Goal: Task Accomplishment & Management: Manage account settings

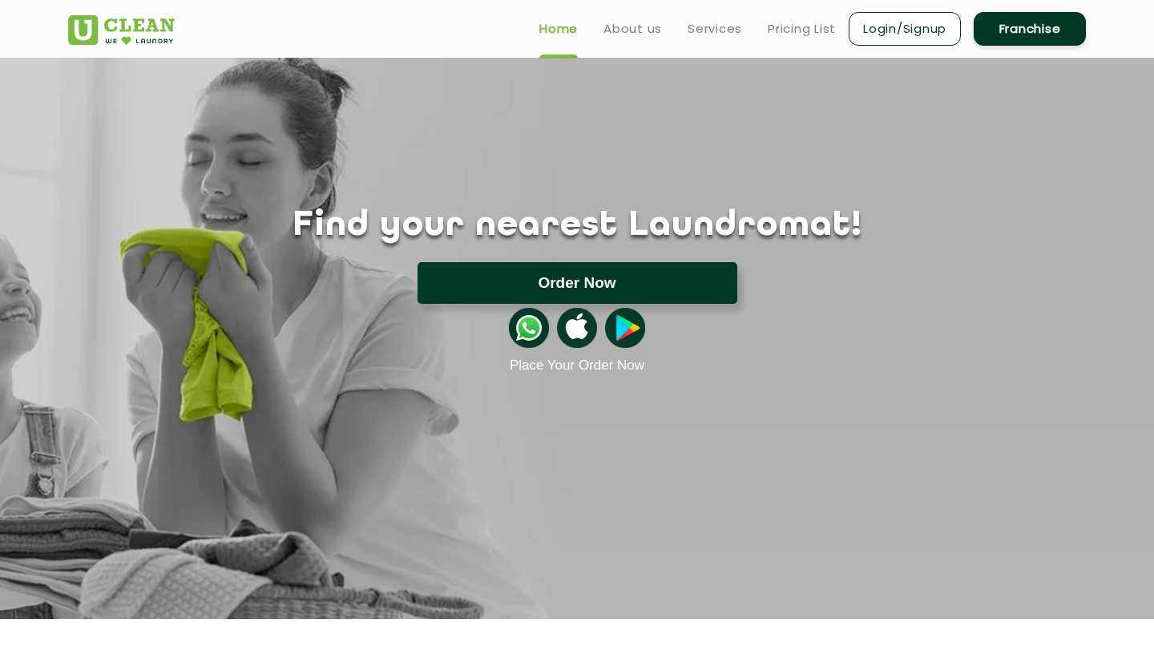
click at [603, 262] on button "Order Now" at bounding box center [578, 283] width 320 height 42
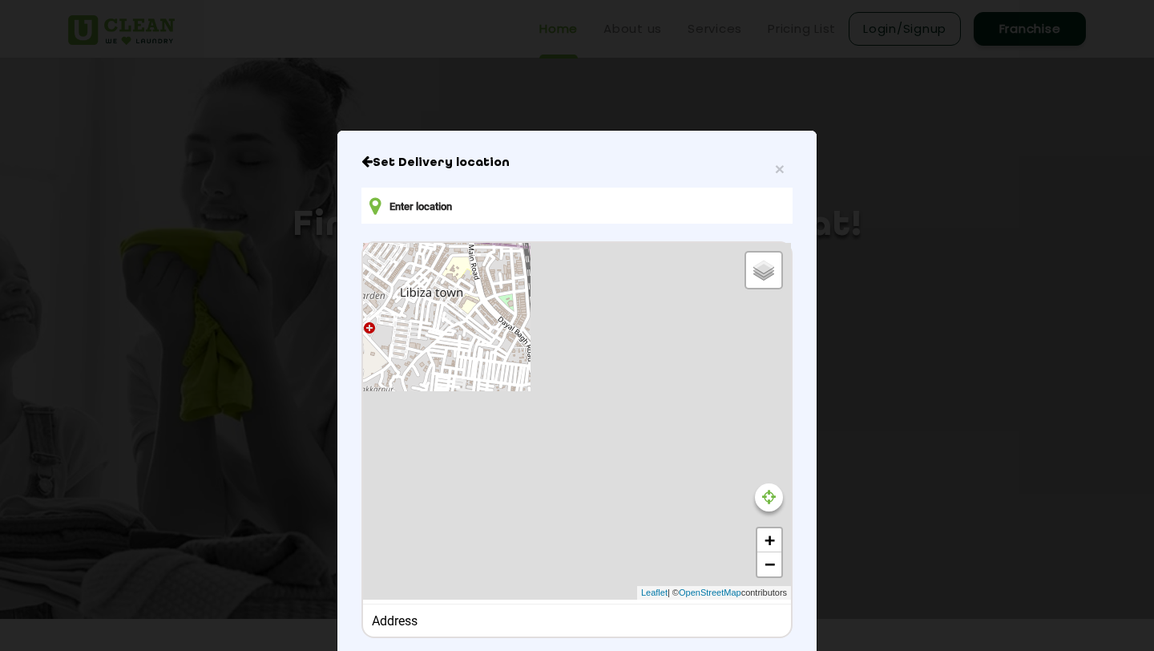
type input "LGF [STREET_ADDRESS]"
click at [780, 168] on span "×" at bounding box center [780, 169] width 10 height 18
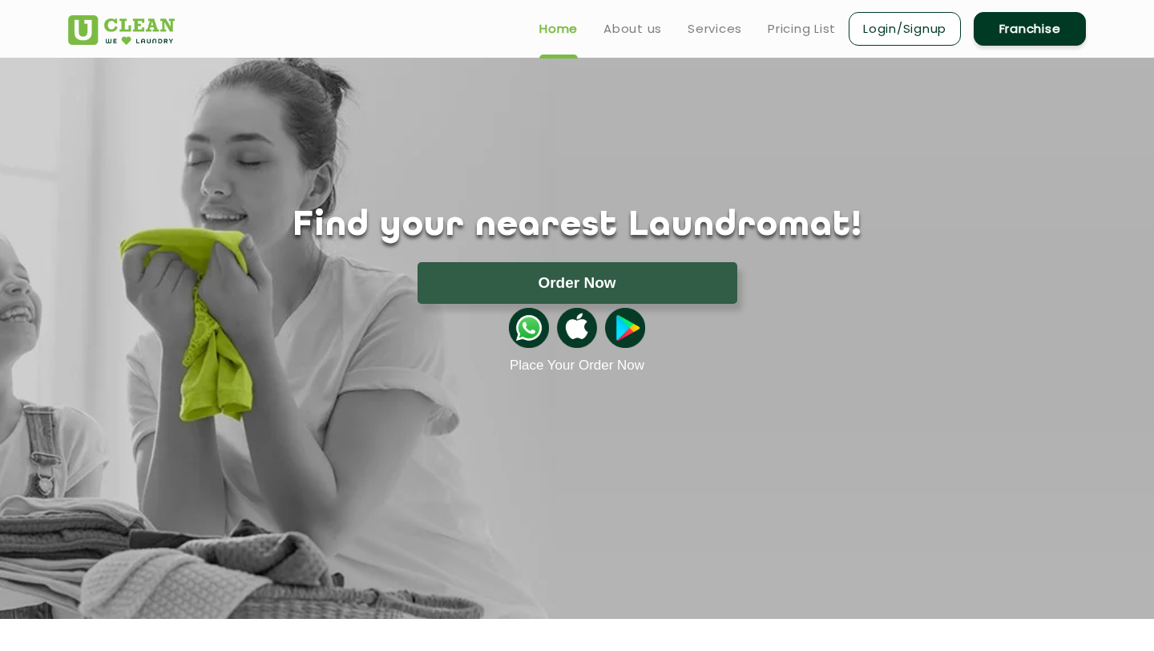
click at [929, 50] on header "Home About us Services Pricing List Login/Signup Franchise" at bounding box center [577, 29] width 1154 height 58
click at [921, 28] on link "Login/Signup" at bounding box center [905, 29] width 112 height 34
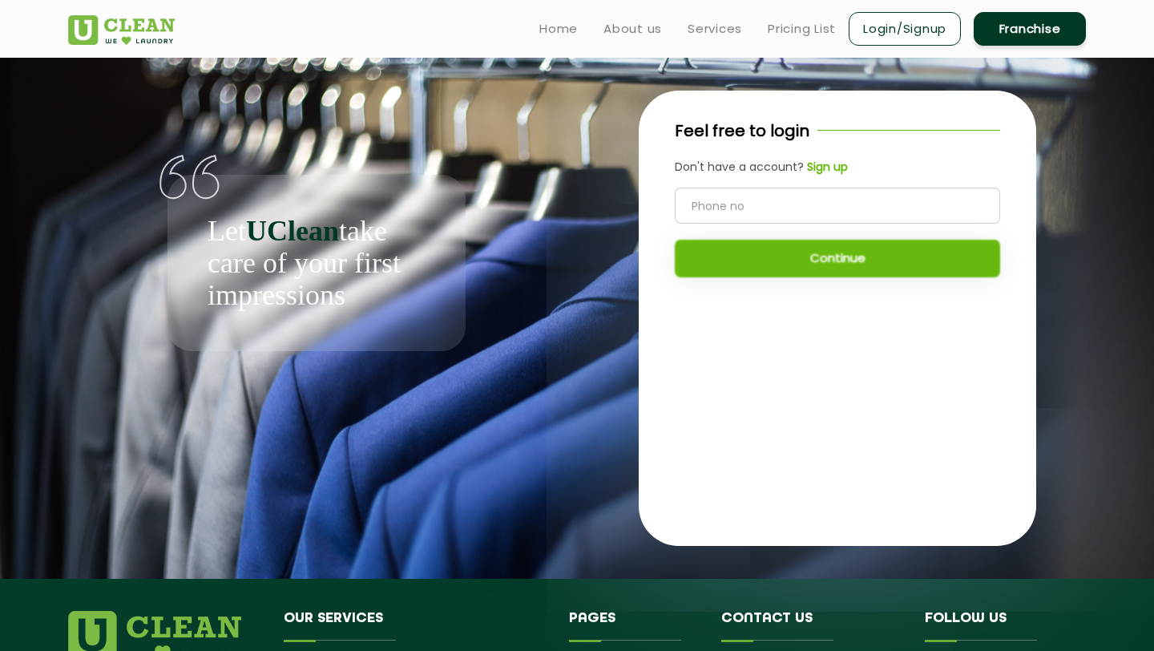
click at [768, 200] on input "tel" at bounding box center [837, 206] width 325 height 36
type input "9304236395"
click at [507, 207] on div "Let UClean take care of your first impressions" at bounding box center [316, 204] width 497 height 293
click at [551, 399] on div "Let UClean take care of your first impressions Feel free to login Don't have a …" at bounding box center [577, 318] width 1042 height 521
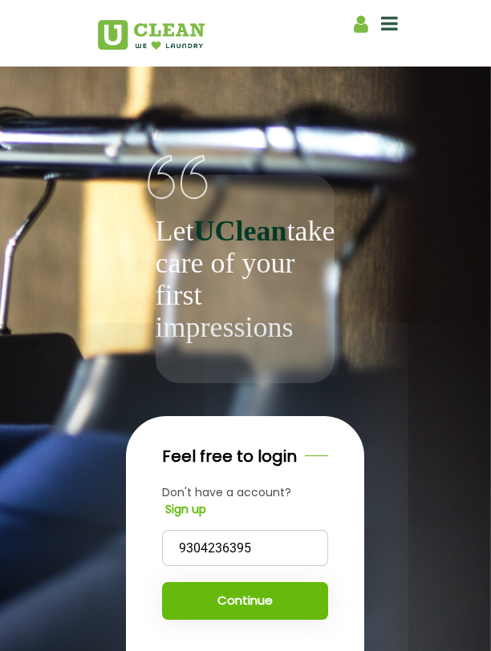
scroll to position [277, 0]
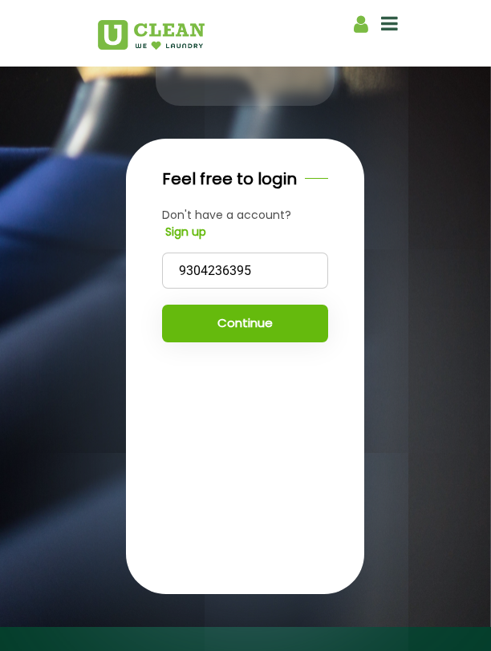
click at [271, 342] on button "Continue" at bounding box center [245, 324] width 166 height 38
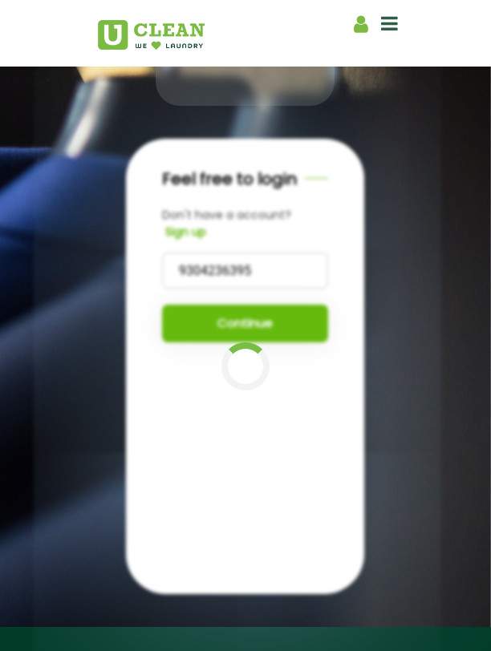
scroll to position [282, 0]
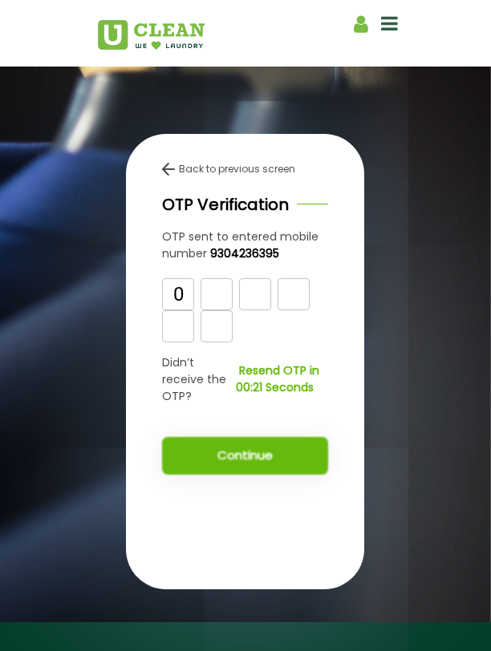
type input "0"
type input "2"
type input "4"
type input "1"
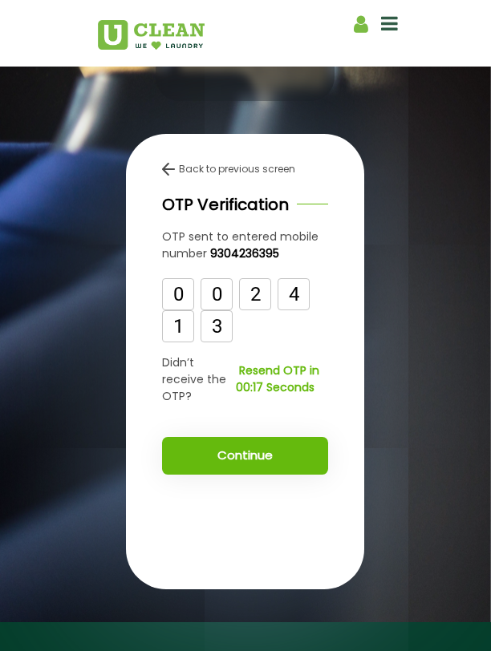
type input "3"
click at [218, 475] on button "Continue" at bounding box center [245, 456] width 166 height 38
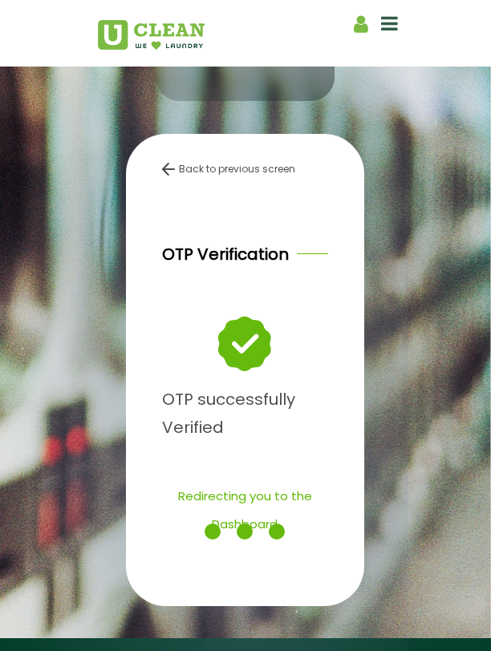
click at [341, 26] on div "Home About us Franchise Services [MEDICAL_DATA] Laundry by Kg Premium Laundry S…" at bounding box center [245, 33] width 321 height 49
click at [354, 26] on icon at bounding box center [360, 24] width 14 height 20
select select
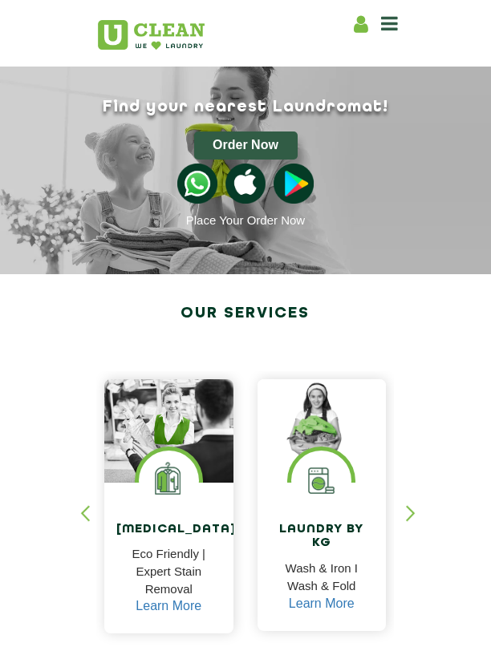
click at [349, 20] on div "Home About us Franchise Services [MEDICAL_DATA] Laundry by Kg Premium Laundry S…" at bounding box center [245, 33] width 321 height 49
click at [357, 22] on icon at bounding box center [360, 24] width 14 height 20
select select
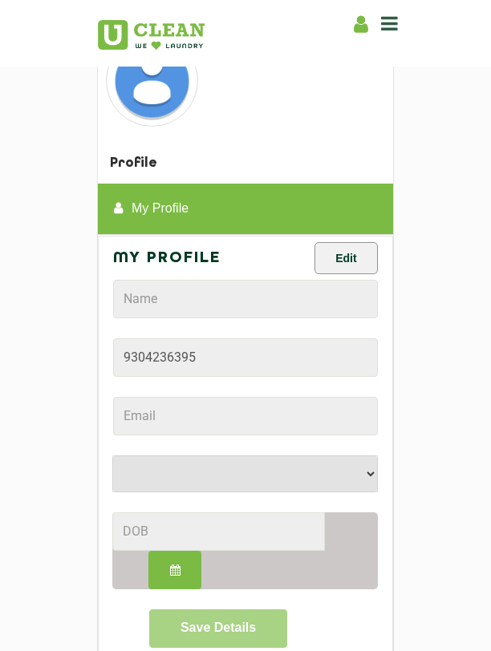
scroll to position [96, 0]
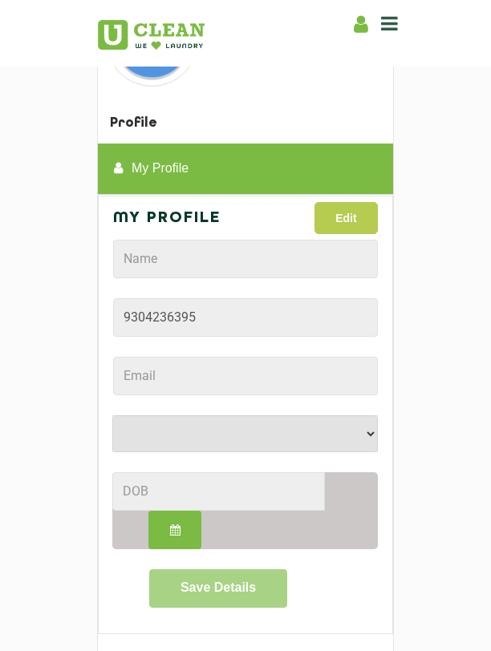
click at [352, 220] on button "Edit" at bounding box center [345, 218] width 63 height 32
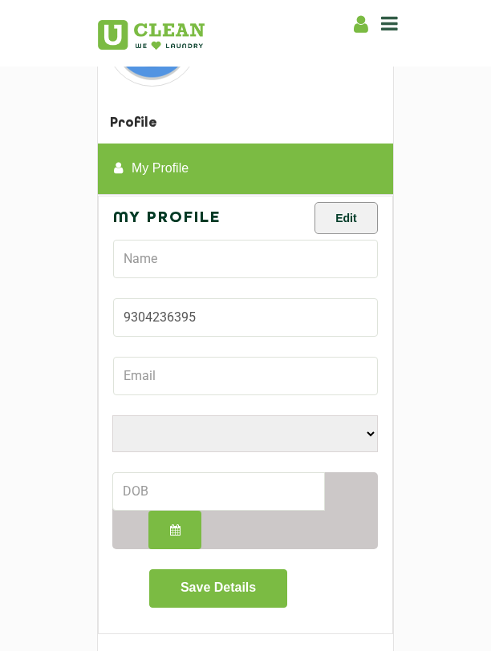
click at [228, 287] on form "Male Female i'd rather not say Save Details" at bounding box center [245, 405] width 264 height 406
click at [229, 277] on form "Male Female i'd rather not say Save Details" at bounding box center [245, 405] width 264 height 406
click at [236, 259] on input "text" at bounding box center [245, 259] width 264 height 38
type input "abhay gupta"
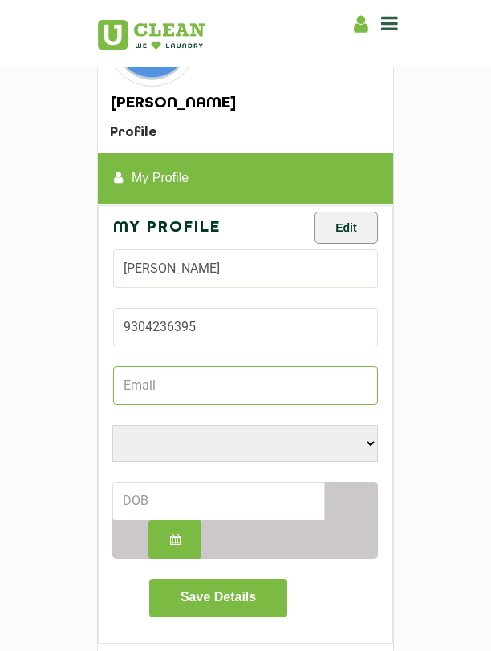
click at [172, 380] on input "Email" at bounding box center [245, 385] width 264 height 38
type input "abhay.uclean@gmail.com"
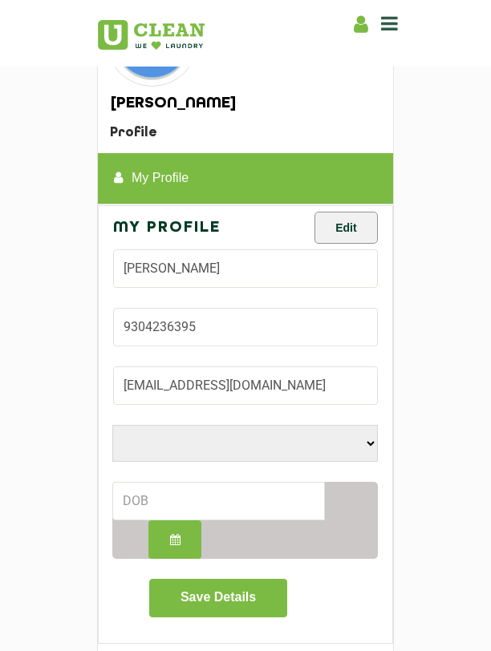
click at [219, 450] on select "Male Female i'd rather not say" at bounding box center [244, 443] width 265 height 37
select select "M"
click at [112, 425] on select "Male Female i'd rather not say" at bounding box center [244, 443] width 265 height 37
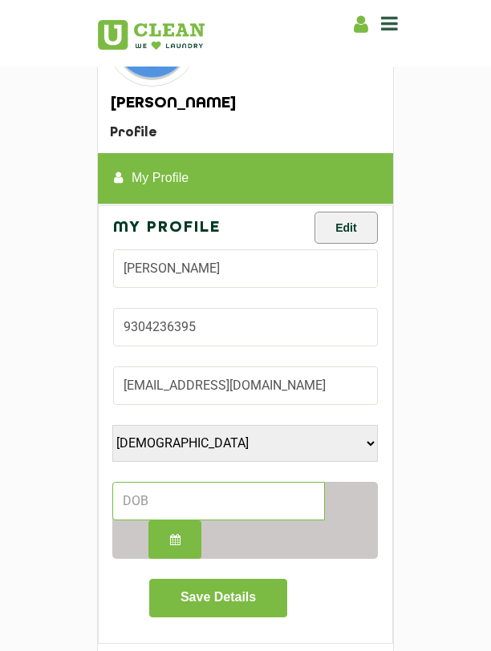
click at [199, 495] on input at bounding box center [218, 501] width 212 height 38
click at [176, 535] on icon "button" at bounding box center [175, 539] width 10 height 11
select select "9"
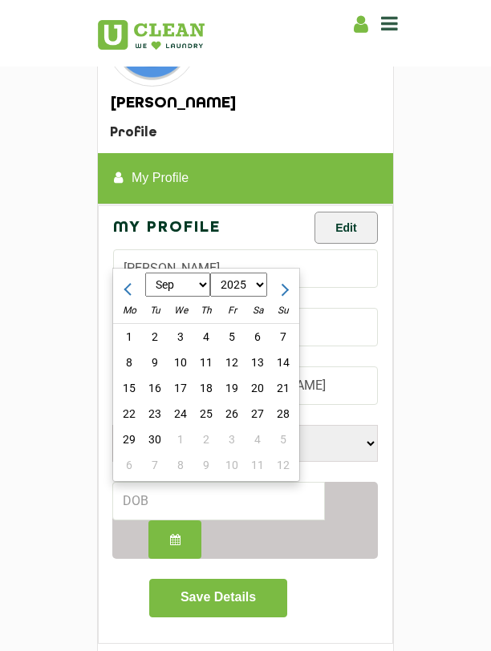
click at [231, 289] on select "1970 1971 1972 1973 1974 1975 1976 1977 1978 1979 1980 1981 1982 1983 1984 1985…" at bounding box center [239, 285] width 58 height 24
select select "2001"
click at [210, 273] on select "1970 1971 1972 1973 1974 1975 1976 1977 1978 1979 1980 1981 1982 1983 1984 1985…" at bounding box center [239, 285] width 58 height 24
click at [180, 280] on select "Jan Feb Mar Apr May Jun Jul Aug Sep Oct Nov Dec" at bounding box center [177, 285] width 65 height 24
select select "8"
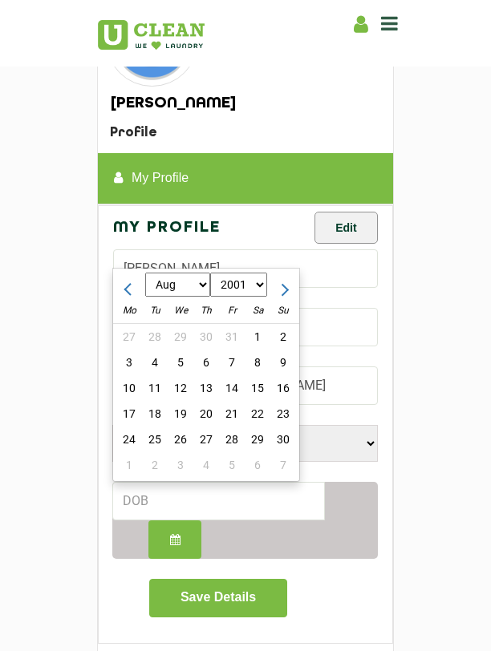
click at [145, 273] on select "Jan Feb Mar Apr May Jun Jul Aug Sep Oct Nov Dec" at bounding box center [177, 285] width 65 height 24
click at [181, 341] on div "1" at bounding box center [181, 337] width 26 height 26
type input "2001-08-01"
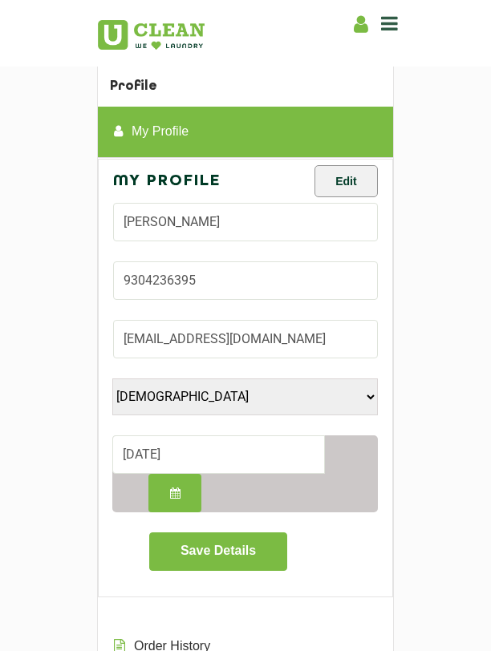
scroll to position [152, 0]
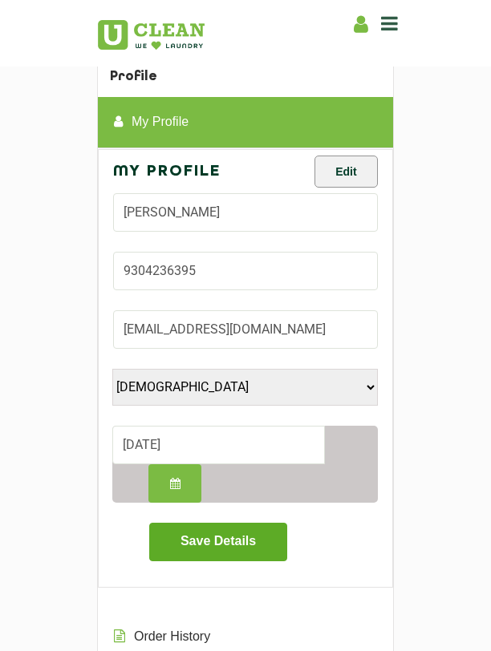
click at [224, 534] on button "Save Details" at bounding box center [217, 542] width 137 height 38
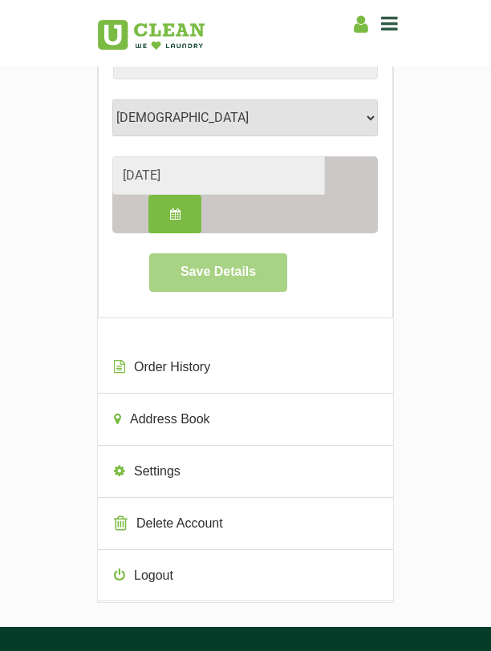
scroll to position [424, 0]
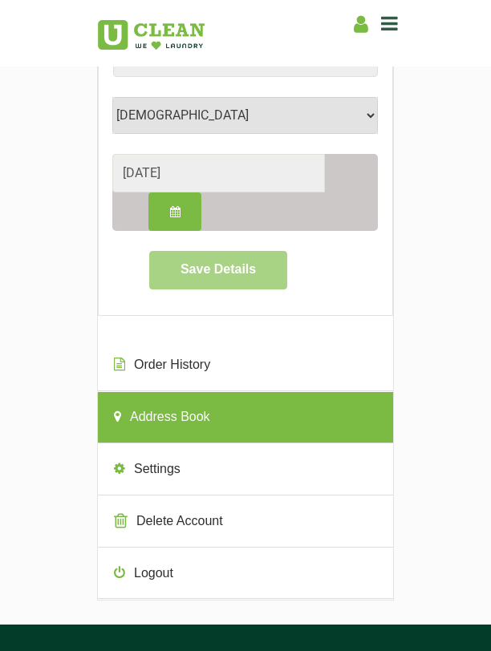
click at [190, 418] on link "Address Book" at bounding box center [245, 417] width 295 height 51
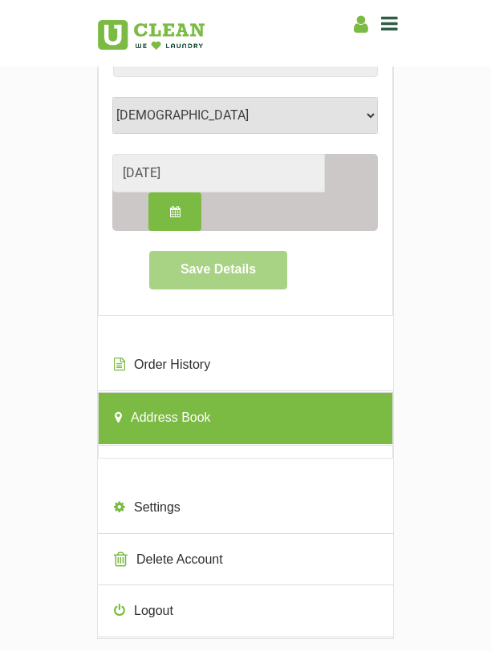
scroll to position [436, 0]
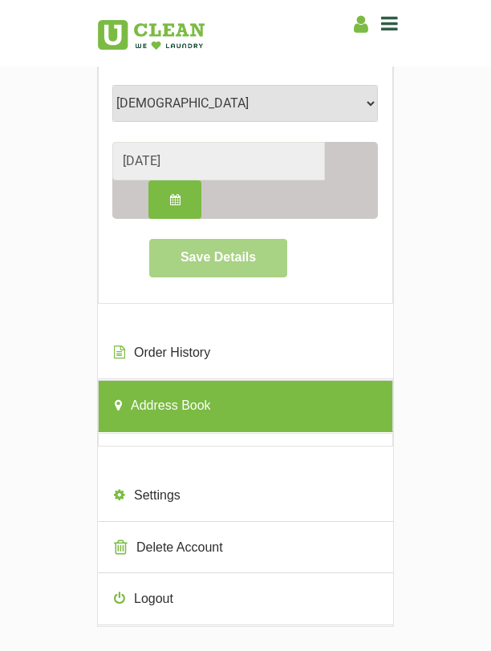
click at [189, 402] on link "Address Book" at bounding box center [245, 406] width 295 height 52
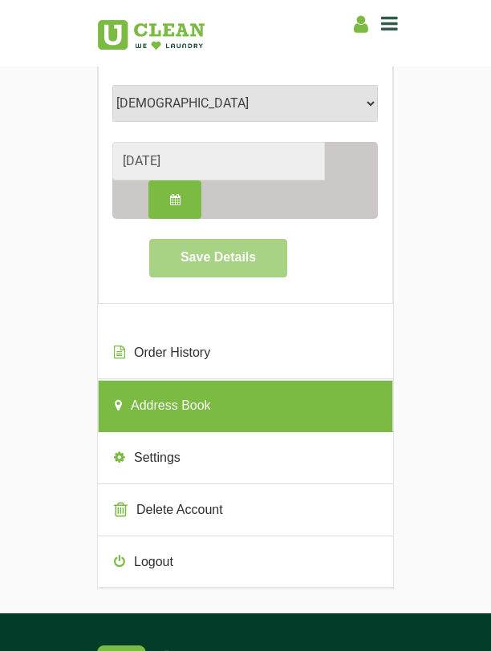
click at [189, 402] on link "Address Book" at bounding box center [245, 406] width 295 height 52
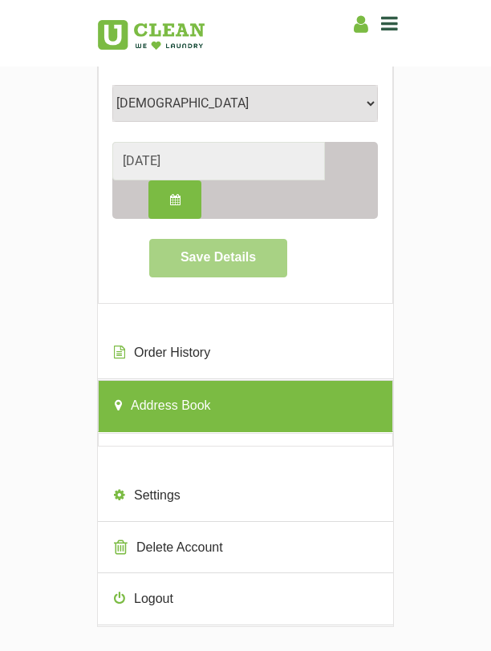
click at [196, 403] on link "Address Book" at bounding box center [245, 406] width 295 height 52
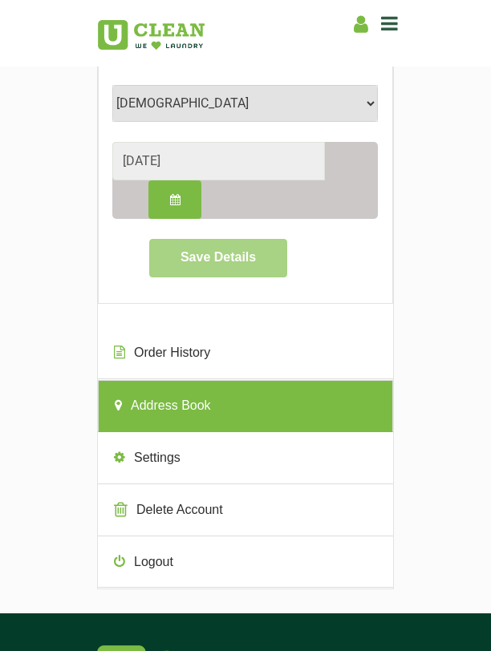
click at [196, 403] on link "Address Book" at bounding box center [245, 406] width 295 height 52
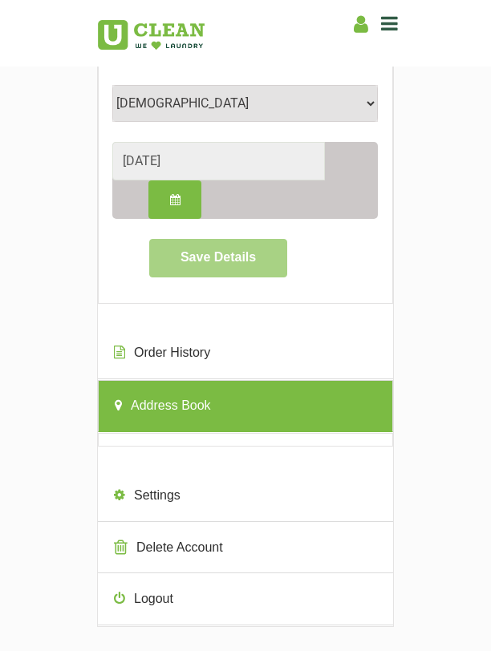
click at [196, 403] on link "Address Book" at bounding box center [245, 406] width 295 height 52
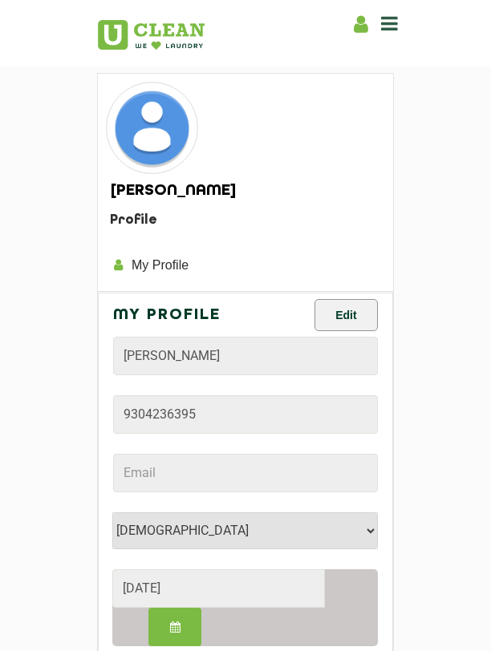
scroll to position [0, 0]
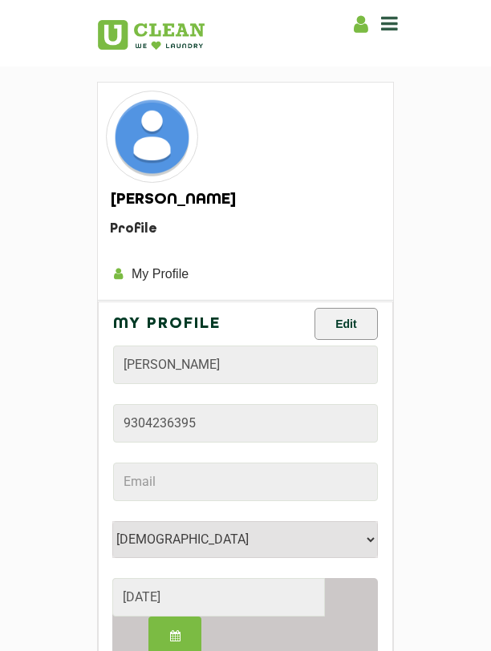
click at [389, 27] on icon at bounding box center [389, 23] width 17 height 19
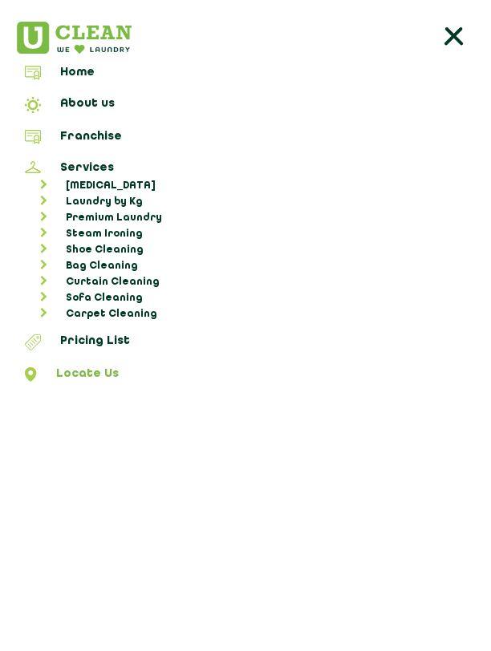
click at [73, 367] on link "Locate Us" at bounding box center [245, 376] width 479 height 19
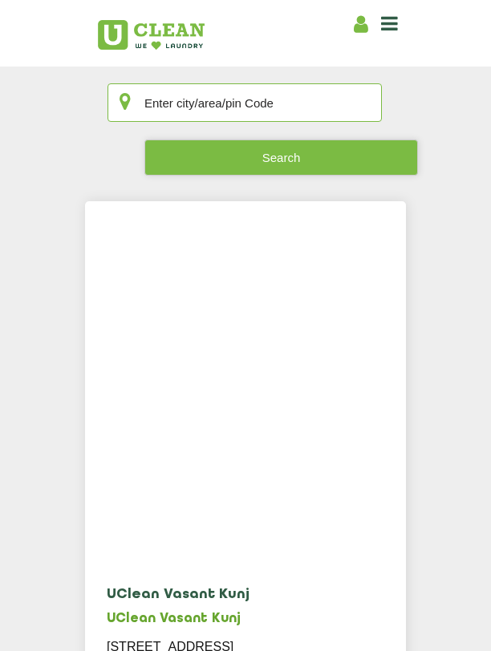
click at [289, 112] on input "text" at bounding box center [244, 102] width 274 height 38
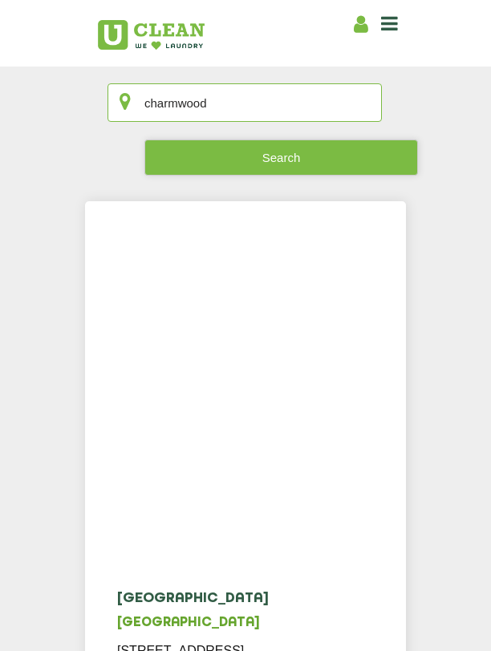
type input "charmwood"
click at [187, 628] on h5 "UClean Charmwood Village" at bounding box center [220, 623] width 206 height 15
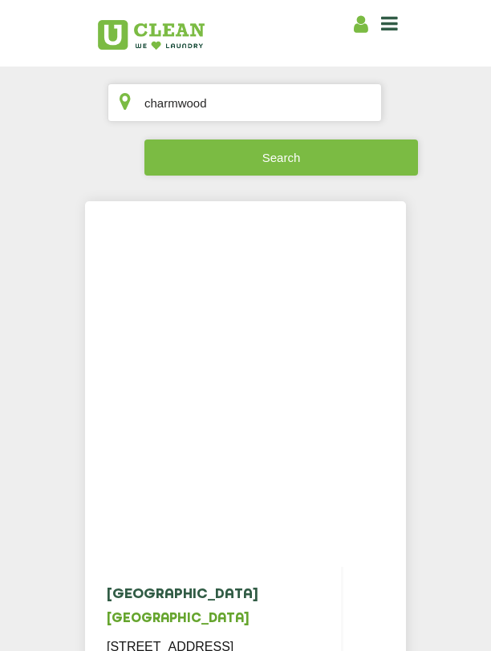
click at [269, 156] on button "Search" at bounding box center [280, 157] width 273 height 36
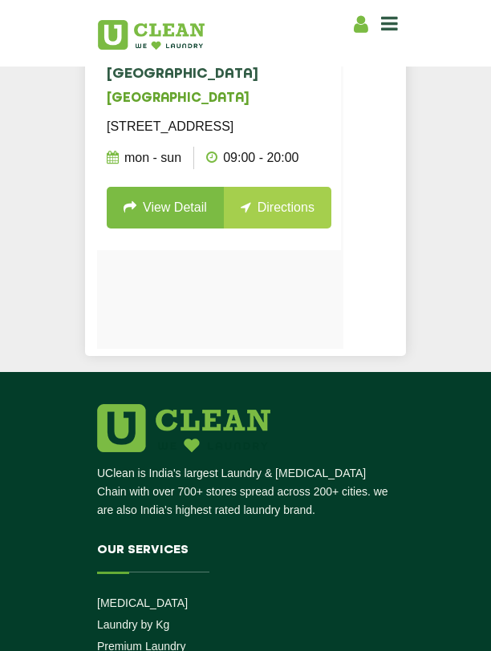
scroll to position [445, 0]
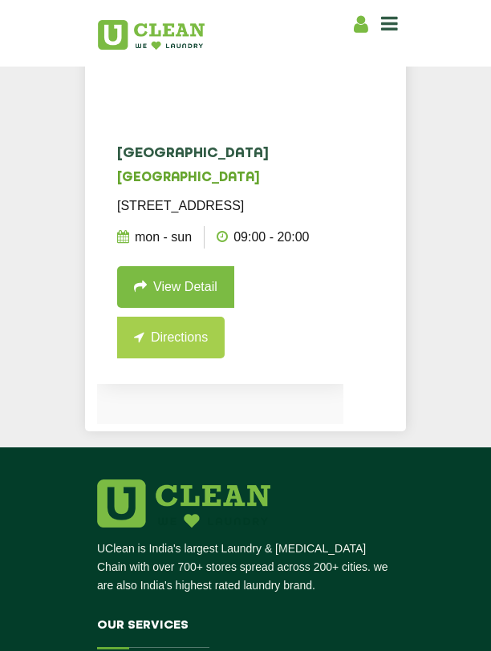
click at [172, 308] on link "View Detail" at bounding box center [175, 287] width 117 height 42
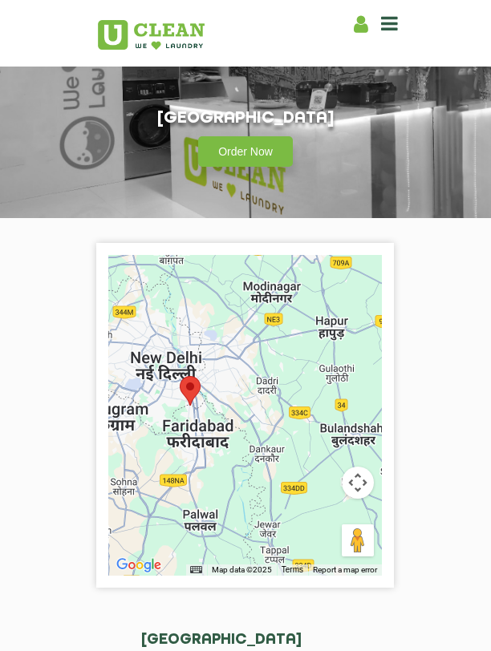
click at [386, 24] on icon at bounding box center [389, 23] width 17 height 19
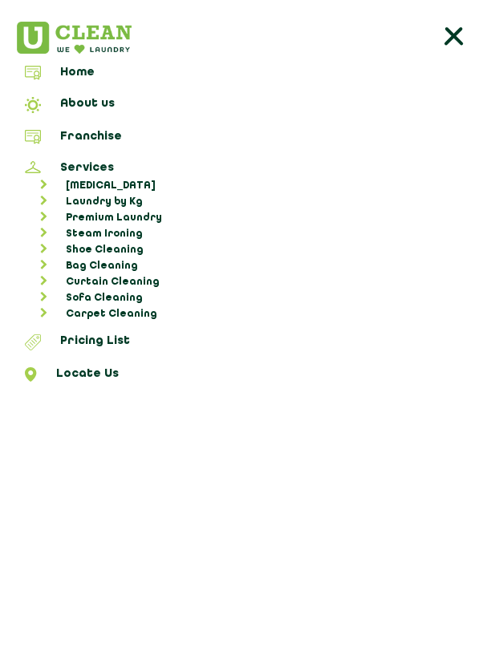
click at [471, 36] on span at bounding box center [461, 39] width 48 height 35
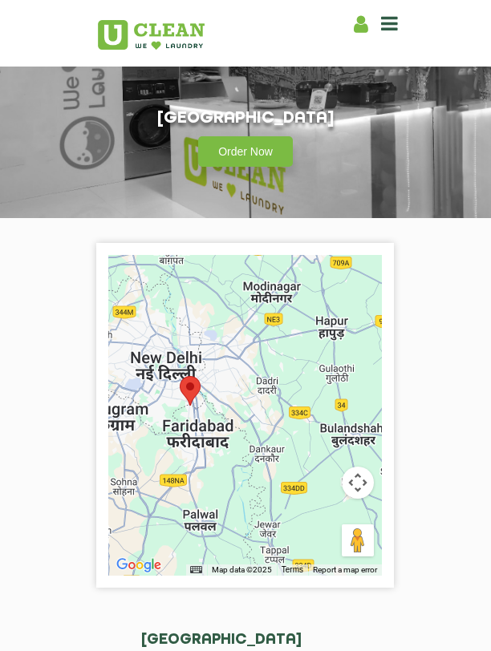
click at [360, 27] on icon at bounding box center [360, 24] width 14 height 20
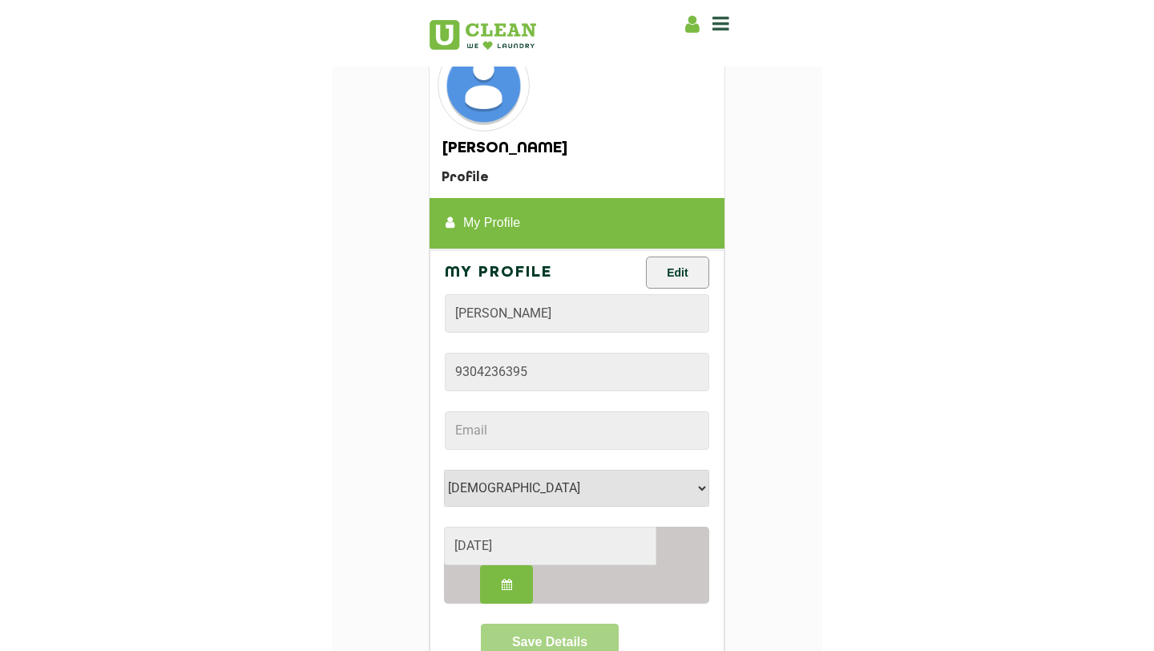
scroll to position [50, 0]
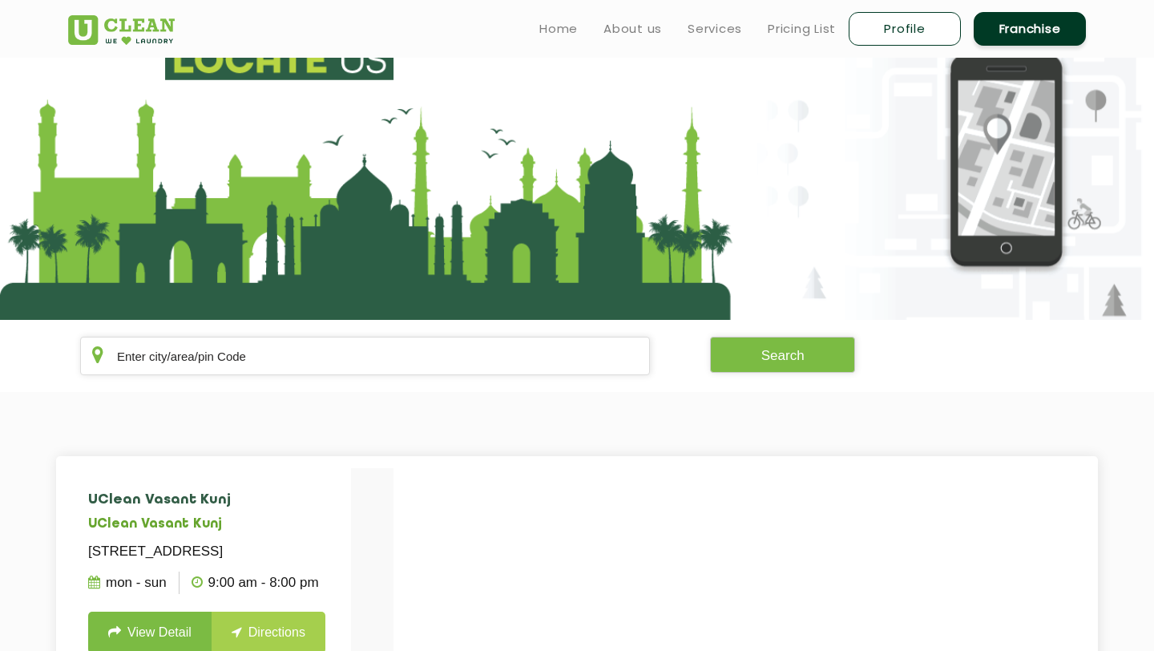
click at [490, 41] on ul "Home About us Services Pricing List Profile Franchise" at bounding box center [807, 29] width 560 height 38
click at [490, 29] on link "Home" at bounding box center [558, 28] width 38 height 19
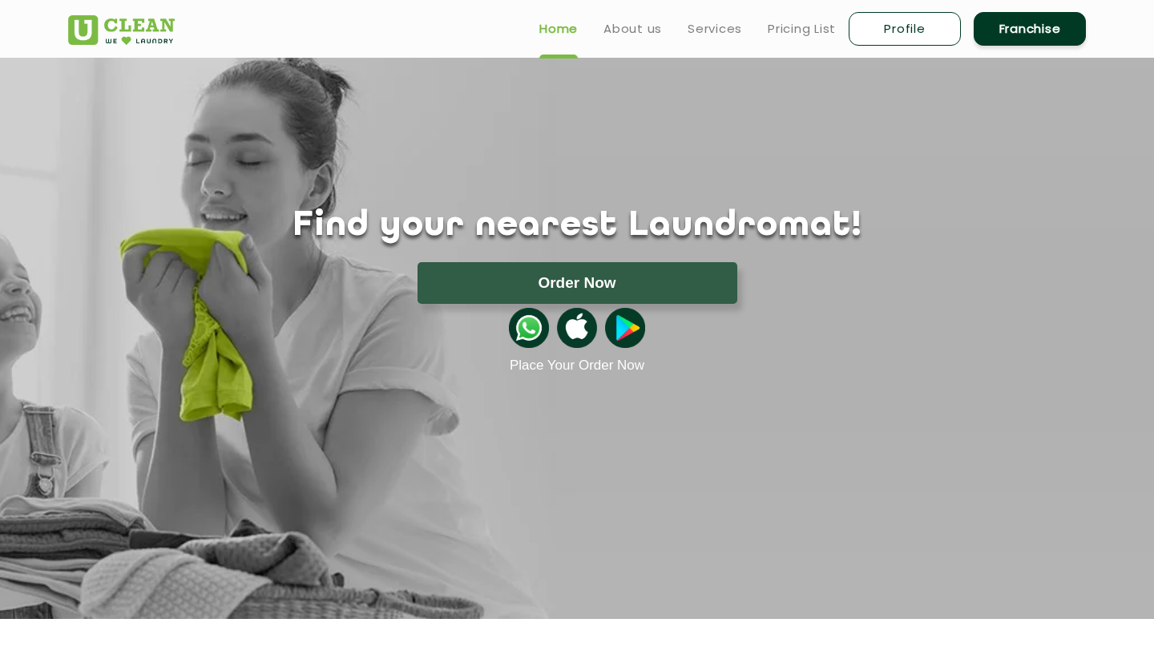
click at [864, 51] on header "Home About us Services Pricing List Profile Franchise" at bounding box center [577, 29] width 1154 height 58
